Goal: Transaction & Acquisition: Book appointment/travel/reservation

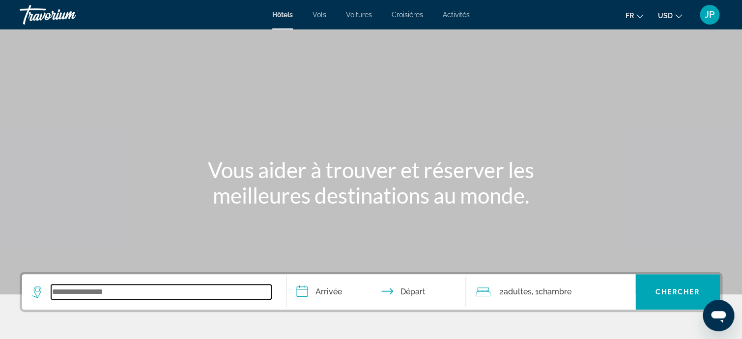
click at [95, 298] on input "Search widget" at bounding box center [161, 292] width 220 height 15
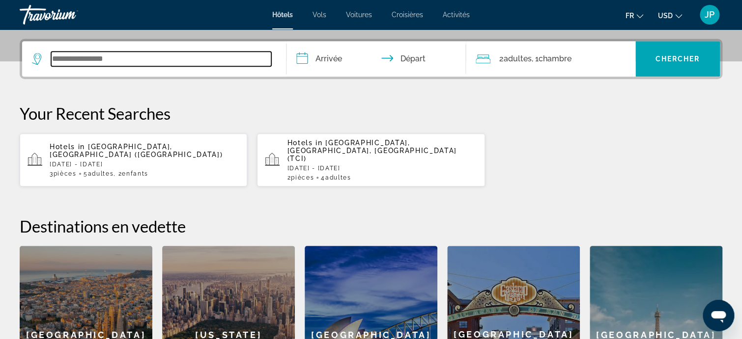
scroll to position [240, 0]
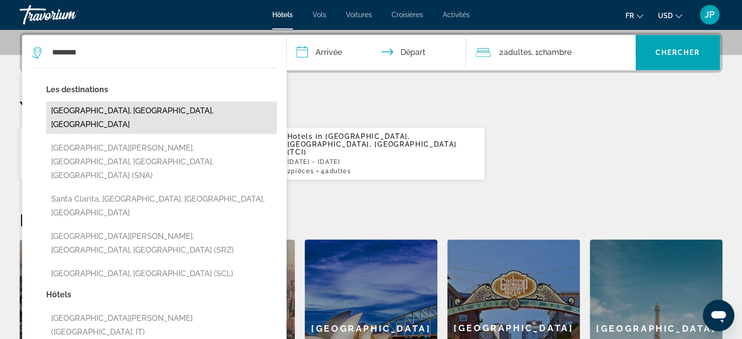
click at [108, 112] on button "[GEOGRAPHIC_DATA], [GEOGRAPHIC_DATA], [GEOGRAPHIC_DATA]" at bounding box center [161, 118] width 230 height 32
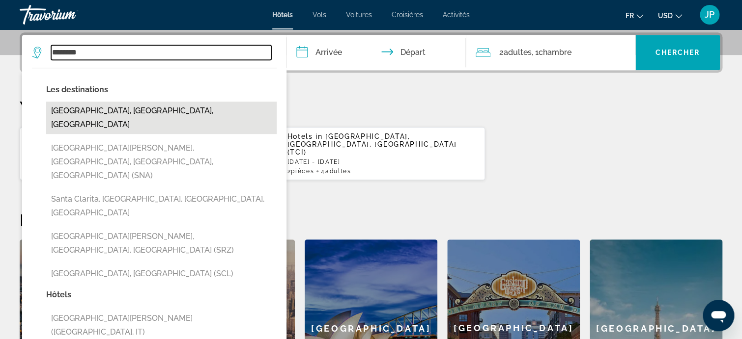
type input "**********"
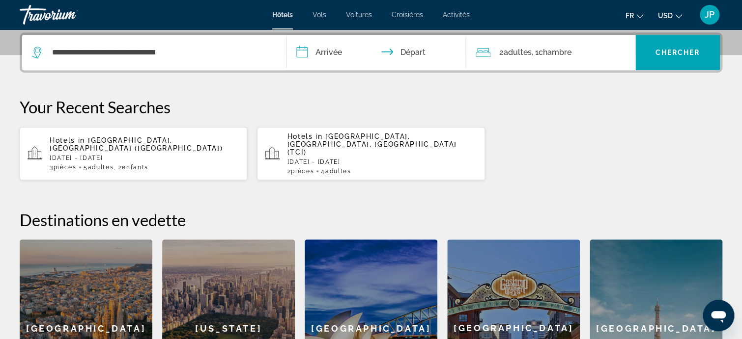
click at [299, 51] on input "**********" at bounding box center [377, 54] width 183 height 38
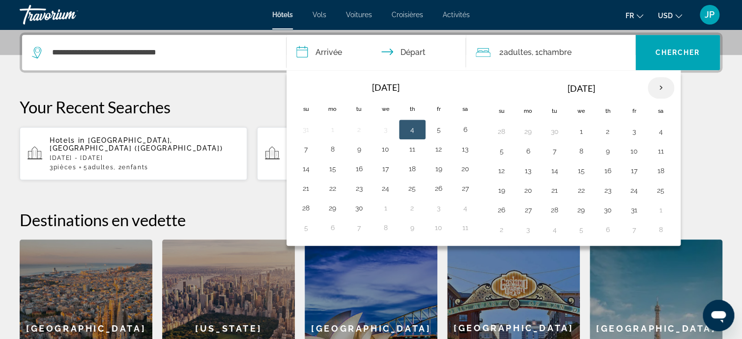
click at [659, 86] on th "Next month" at bounding box center [660, 88] width 27 height 22
click at [661, 88] on th "Next month" at bounding box center [660, 88] width 27 height 22
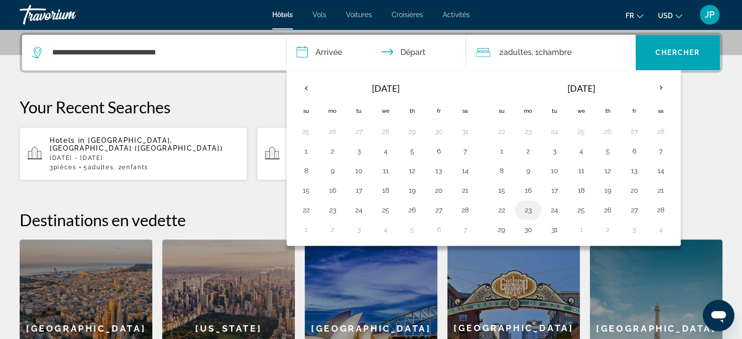
click at [530, 210] on button "23" at bounding box center [528, 210] width 16 height 14
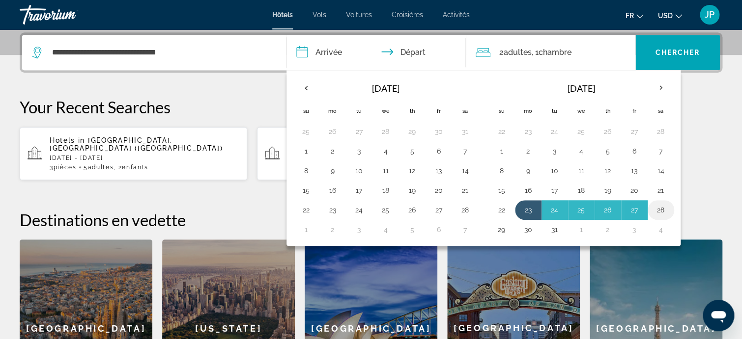
click at [660, 211] on button "28" at bounding box center [661, 210] width 16 height 14
type input "**********"
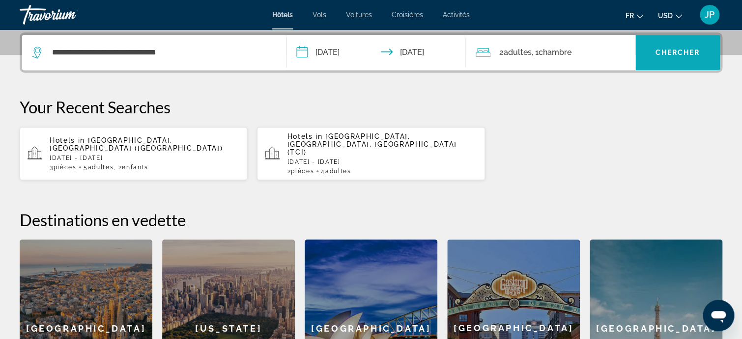
click at [688, 52] on span "Chercher" at bounding box center [677, 53] width 45 height 8
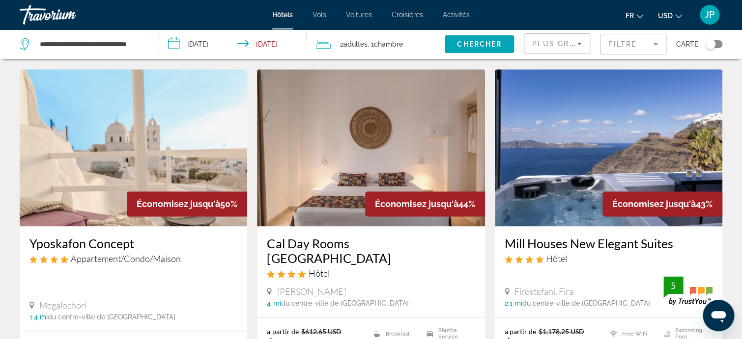
scroll to position [196, 0]
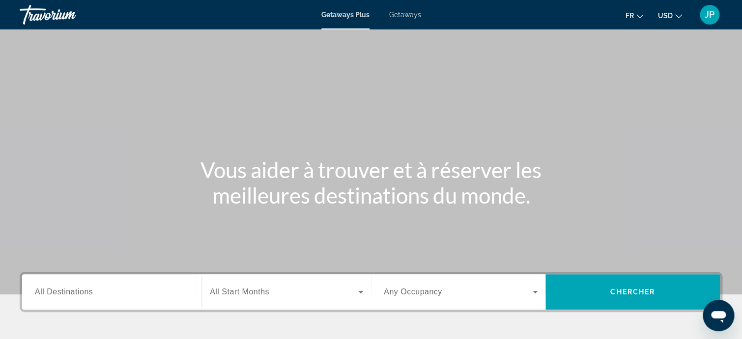
click at [409, 15] on span "Getaways" at bounding box center [405, 15] width 32 height 8
click at [709, 18] on span "JP" at bounding box center [709, 15] width 10 height 10
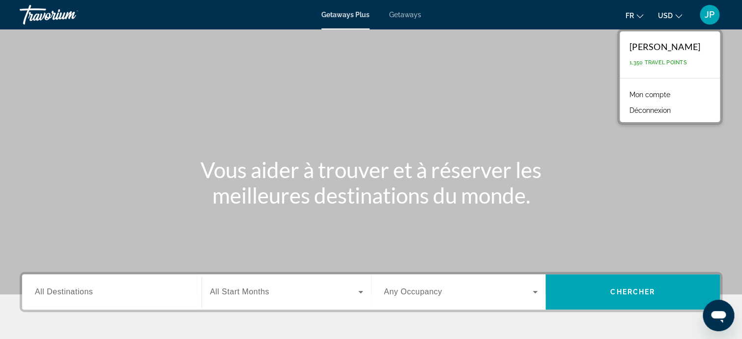
click at [645, 93] on link "Mon compte" at bounding box center [649, 94] width 51 height 13
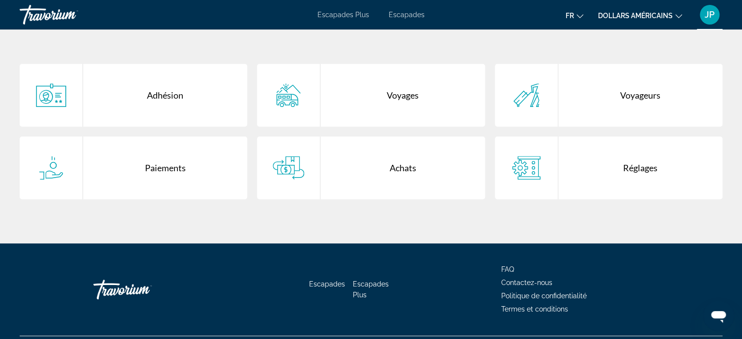
scroll to position [147, 0]
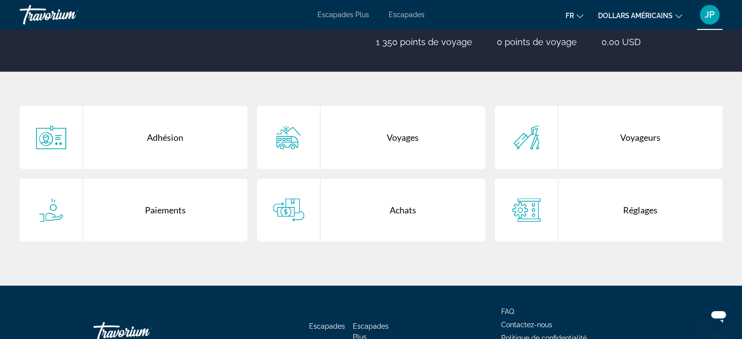
click at [411, 210] on font "Achats" at bounding box center [402, 210] width 27 height 11
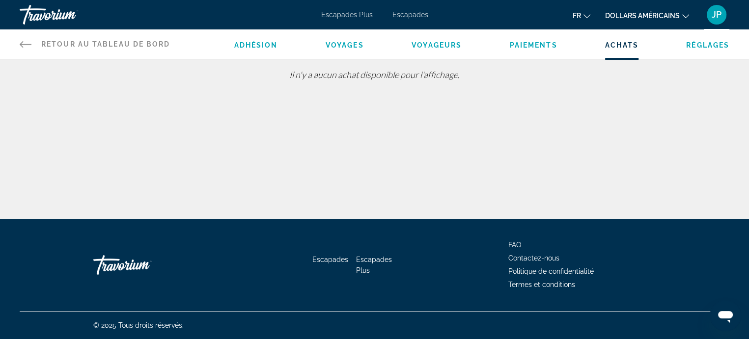
click at [21, 44] on icon "Contenu principal" at bounding box center [26, 44] width 12 height 12
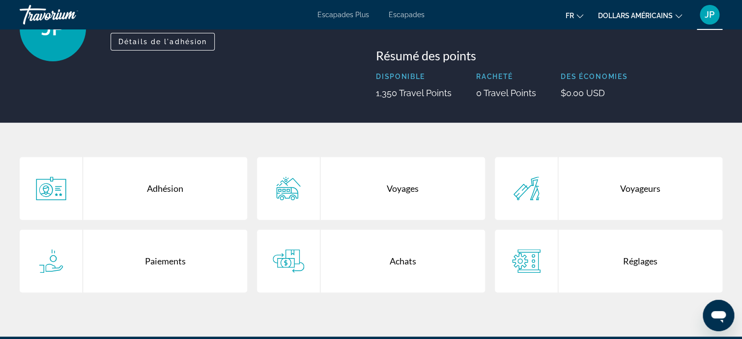
scroll to position [147, 0]
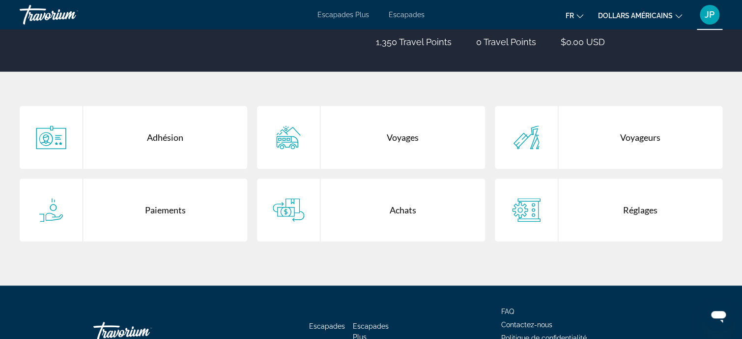
click at [400, 141] on div "Voyages" at bounding box center [402, 137] width 164 height 63
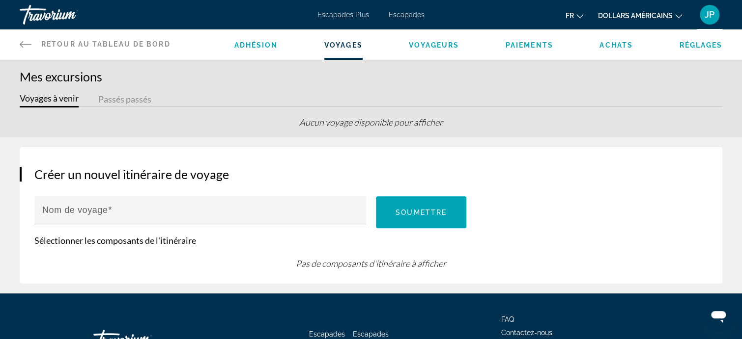
click at [122, 101] on button "Passés passés" at bounding box center [124, 99] width 53 height 15
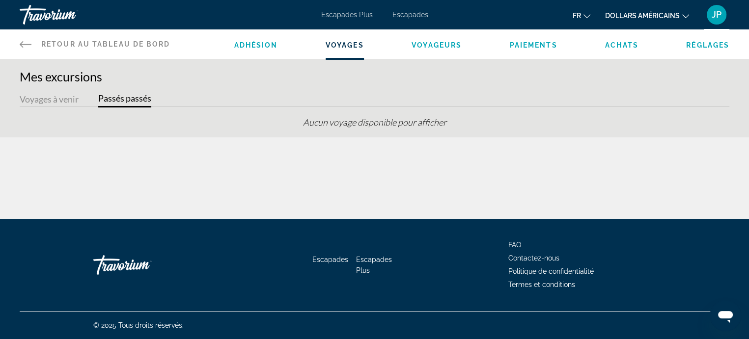
click at [18, 42] on div "Retour au tableau de bord Tableau de bord Adhésion Voyages Voyageurs Paiements …" at bounding box center [374, 43] width 749 height 29
click at [27, 40] on icon "Contenu principal" at bounding box center [26, 44] width 12 height 12
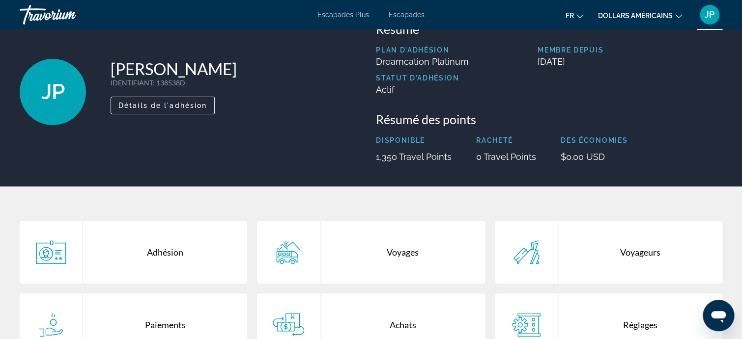
scroll to position [98, 0]
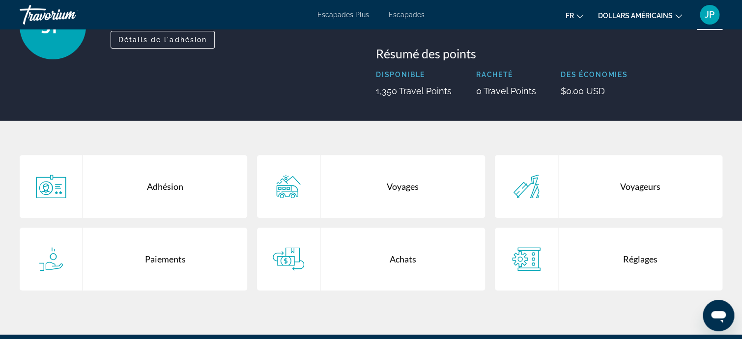
click at [407, 264] on div "Achats" at bounding box center [402, 259] width 164 height 63
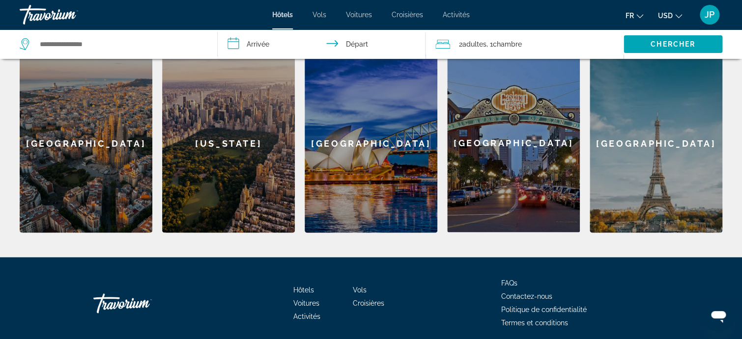
scroll to position [442, 0]
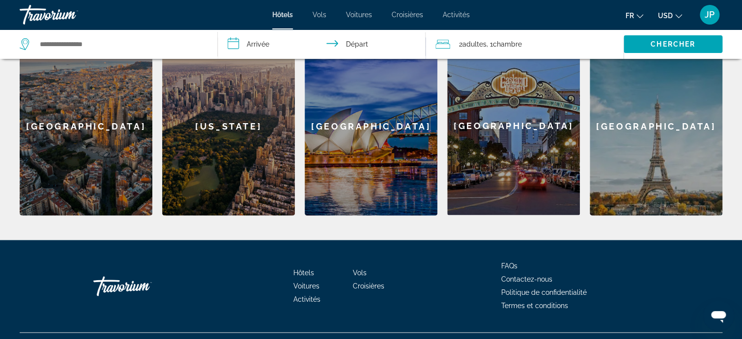
click at [306, 269] on span "Hôtels" at bounding box center [303, 273] width 21 height 8
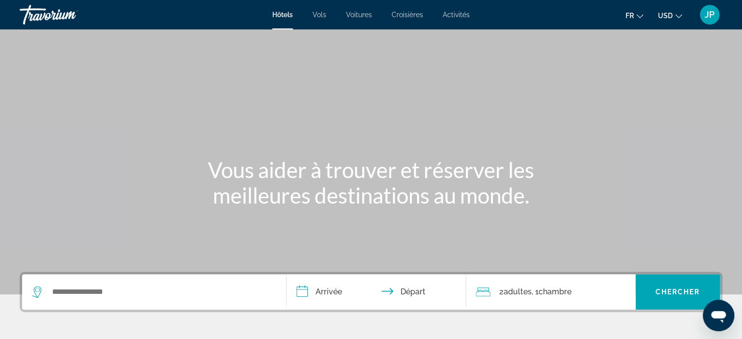
scroll to position [0, 0]
click at [413, 13] on span "Croisières" at bounding box center [407, 15] width 31 height 8
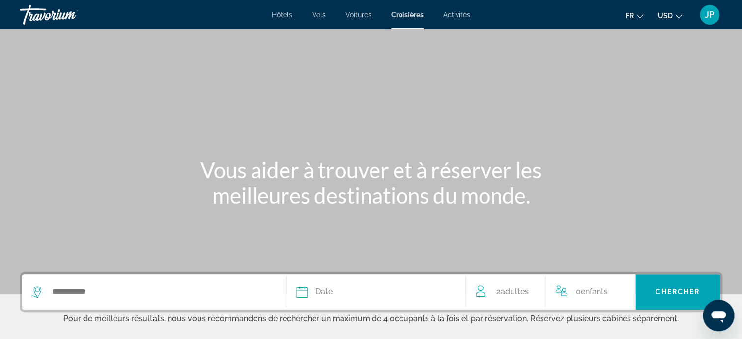
click at [281, 13] on span "Hôtels" at bounding box center [282, 15] width 21 height 8
